Goal: Find specific page/section: Find specific page/section

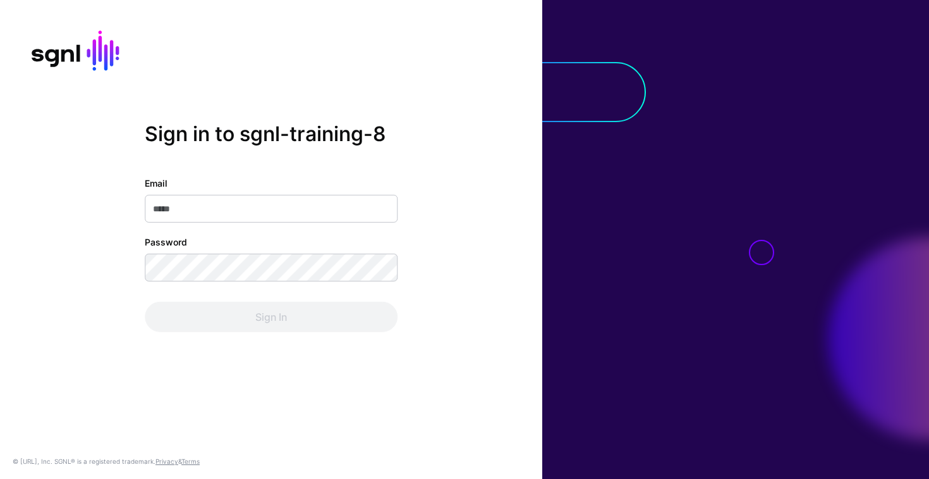
click at [237, 212] on input "Email" at bounding box center [271, 209] width 253 height 28
type input "**********"
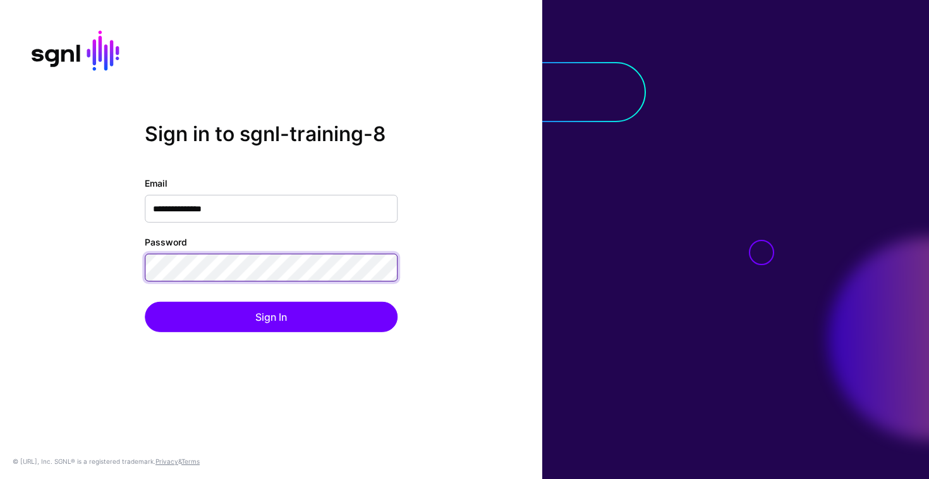
click at [145, 302] on button "Sign In" at bounding box center [271, 317] width 253 height 30
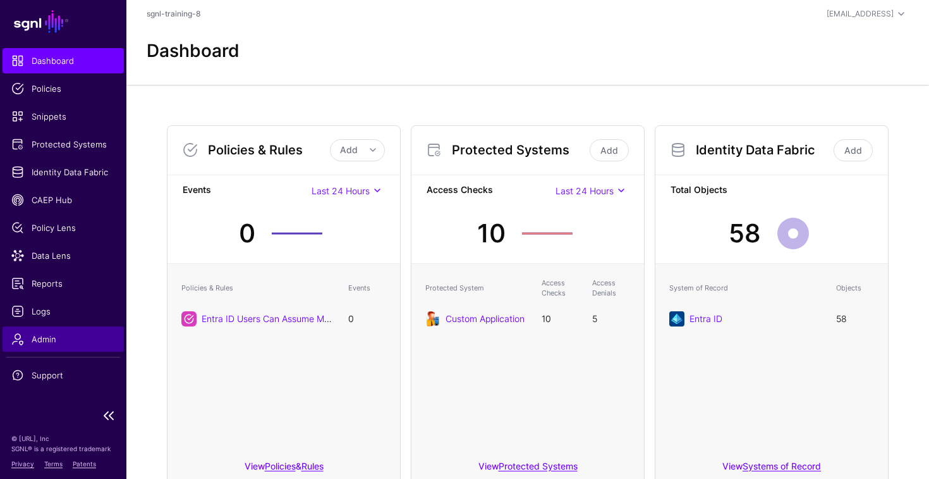
click at [46, 346] on link "Admin" at bounding box center [63, 338] width 121 height 25
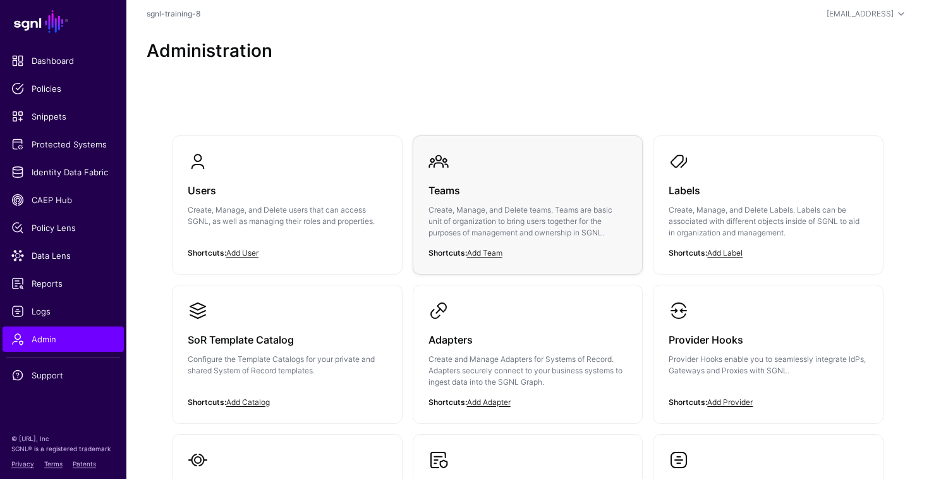
scroll to position [34, 0]
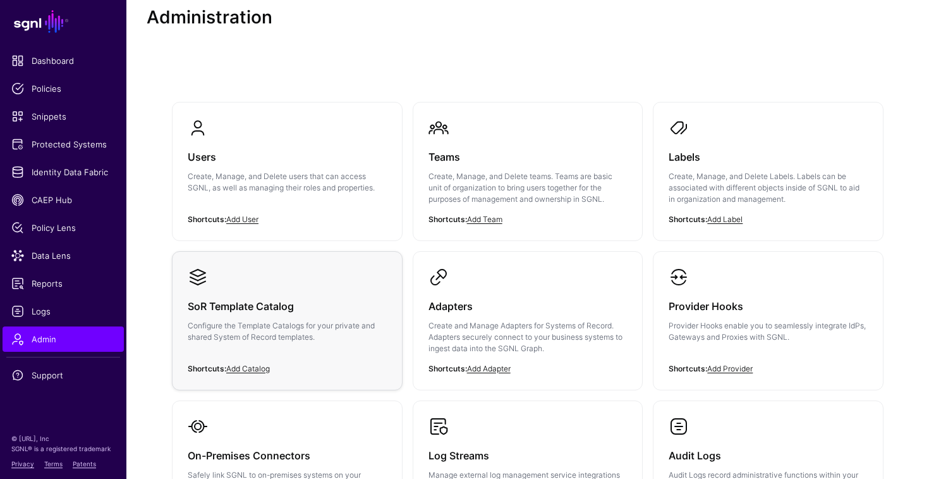
click at [312, 297] on h3 "SoR Template Catalog" at bounding box center [287, 306] width 199 height 18
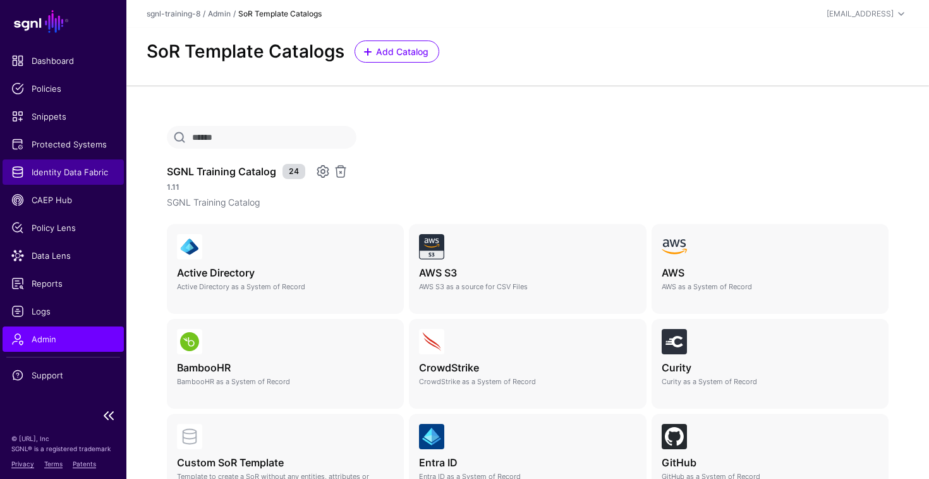
click at [65, 179] on link "Identity Data Fabric" at bounding box center [63, 171] width 121 height 25
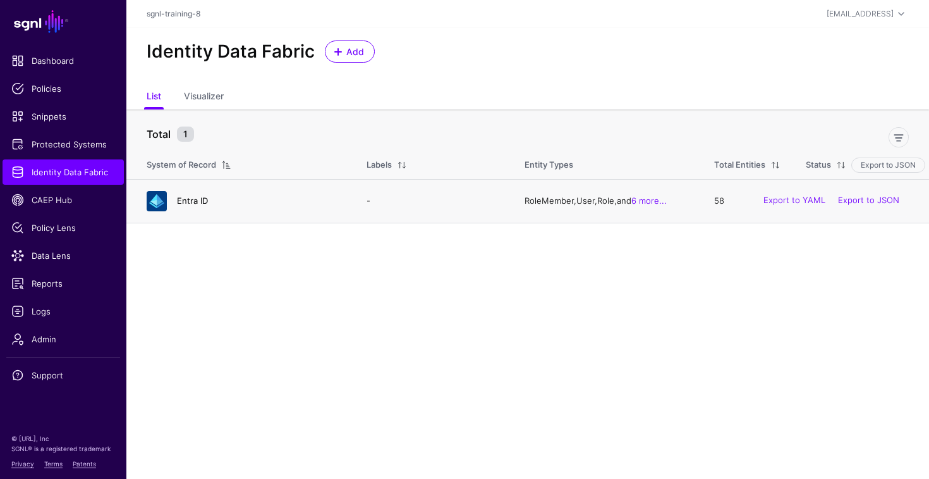
click at [197, 201] on link "Entra ID" at bounding box center [192, 200] width 31 height 10
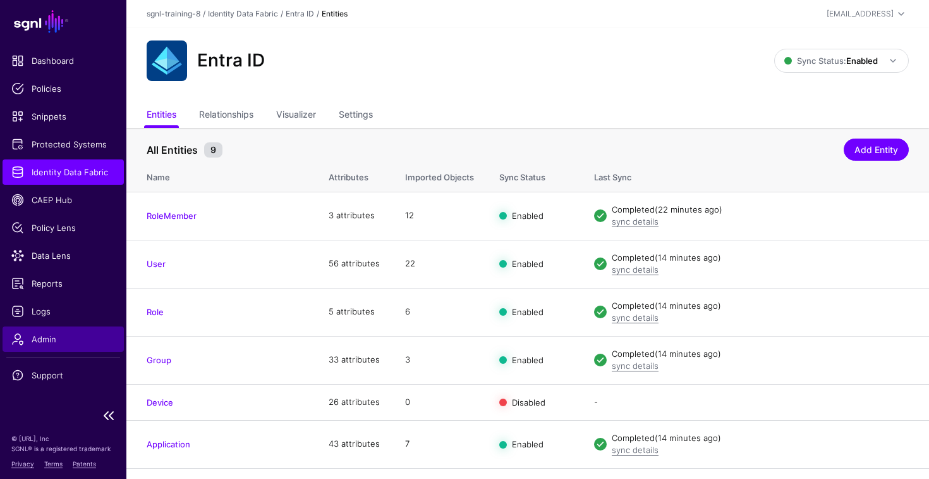
click at [37, 340] on span "Admin" at bounding box center [63, 338] width 104 height 13
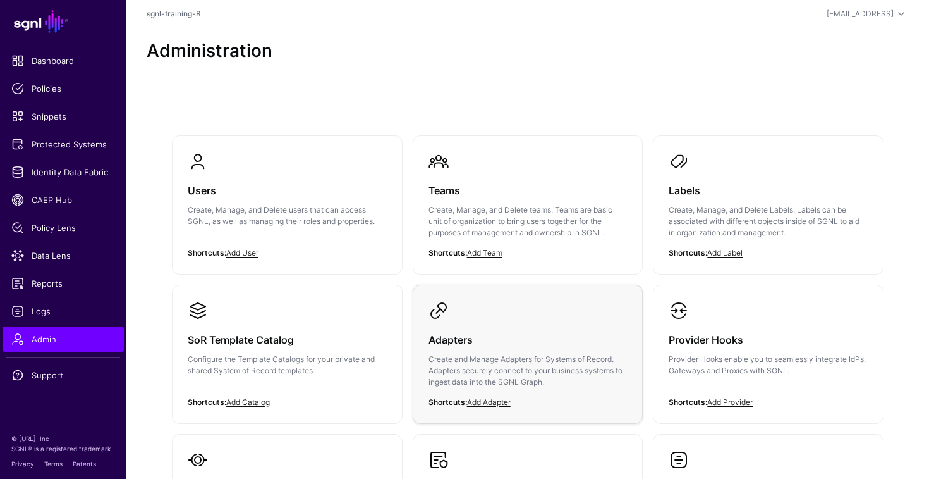
click at [468, 319] on link "Adapters Create and Manage Adapters for Systems of Record. Adapters securely co…" at bounding box center [527, 354] width 229 height 138
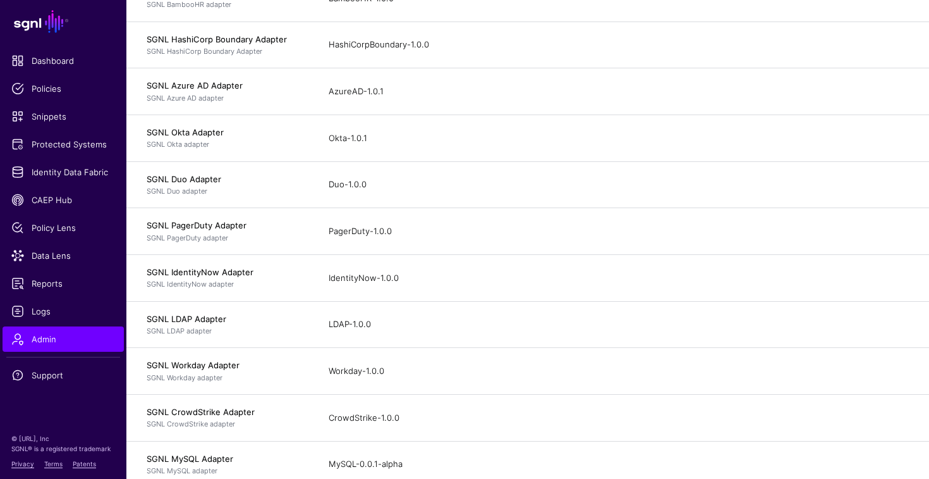
scroll to position [397, 0]
